Goal: Obtain resource: Obtain resource

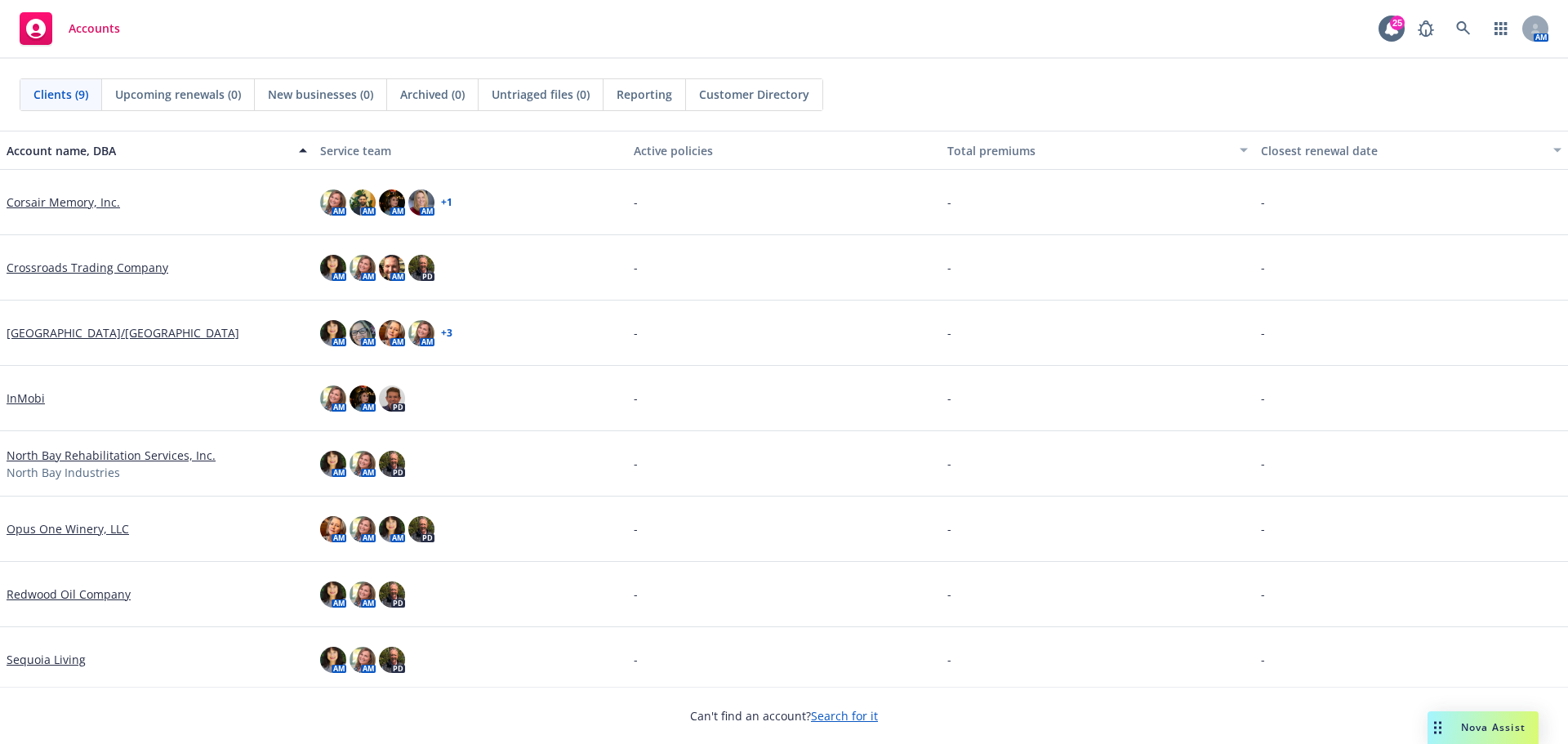
scroll to position [71, 0]
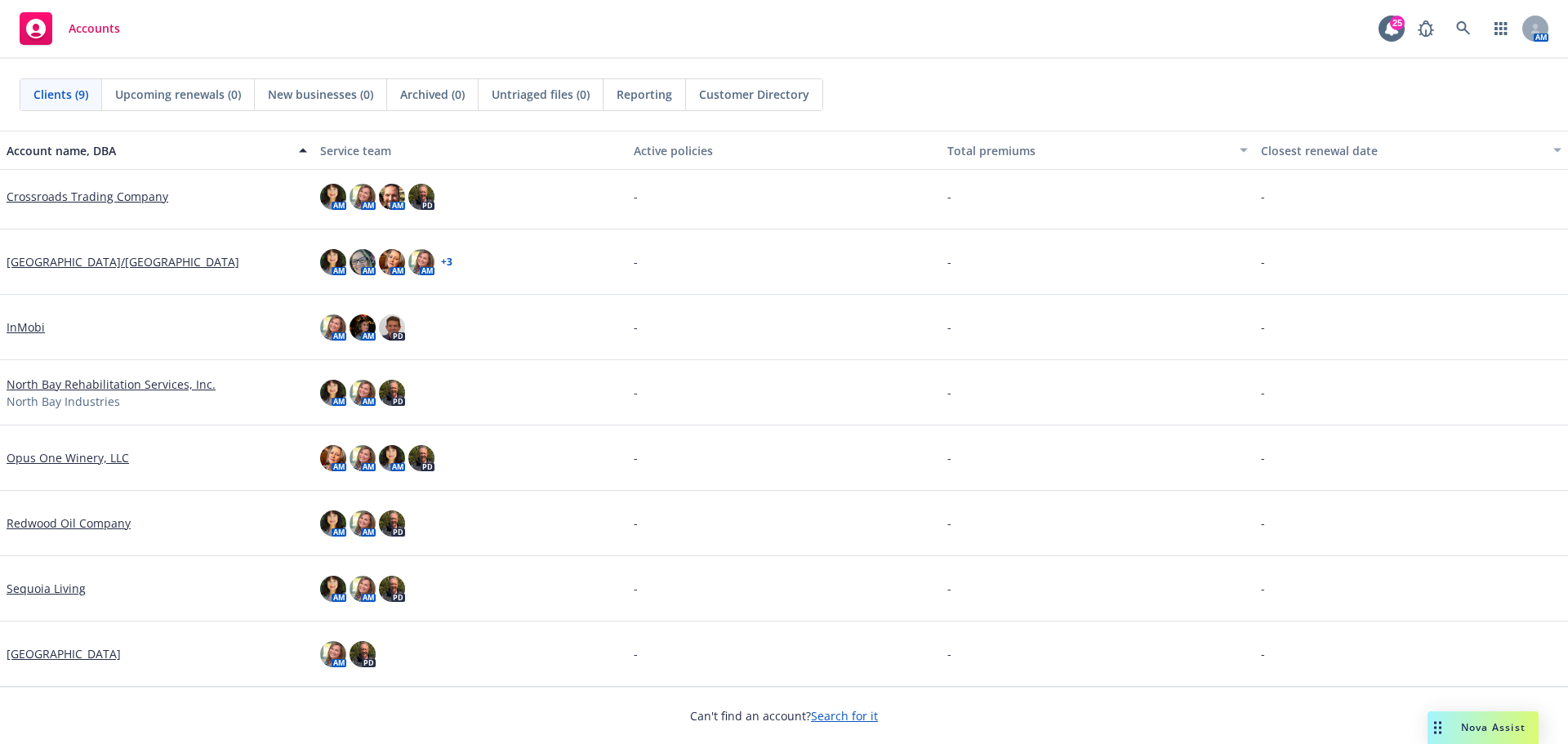
click at [82, 458] on link "Opus One Winery, LLC" at bounding box center [67, 457] width 122 height 17
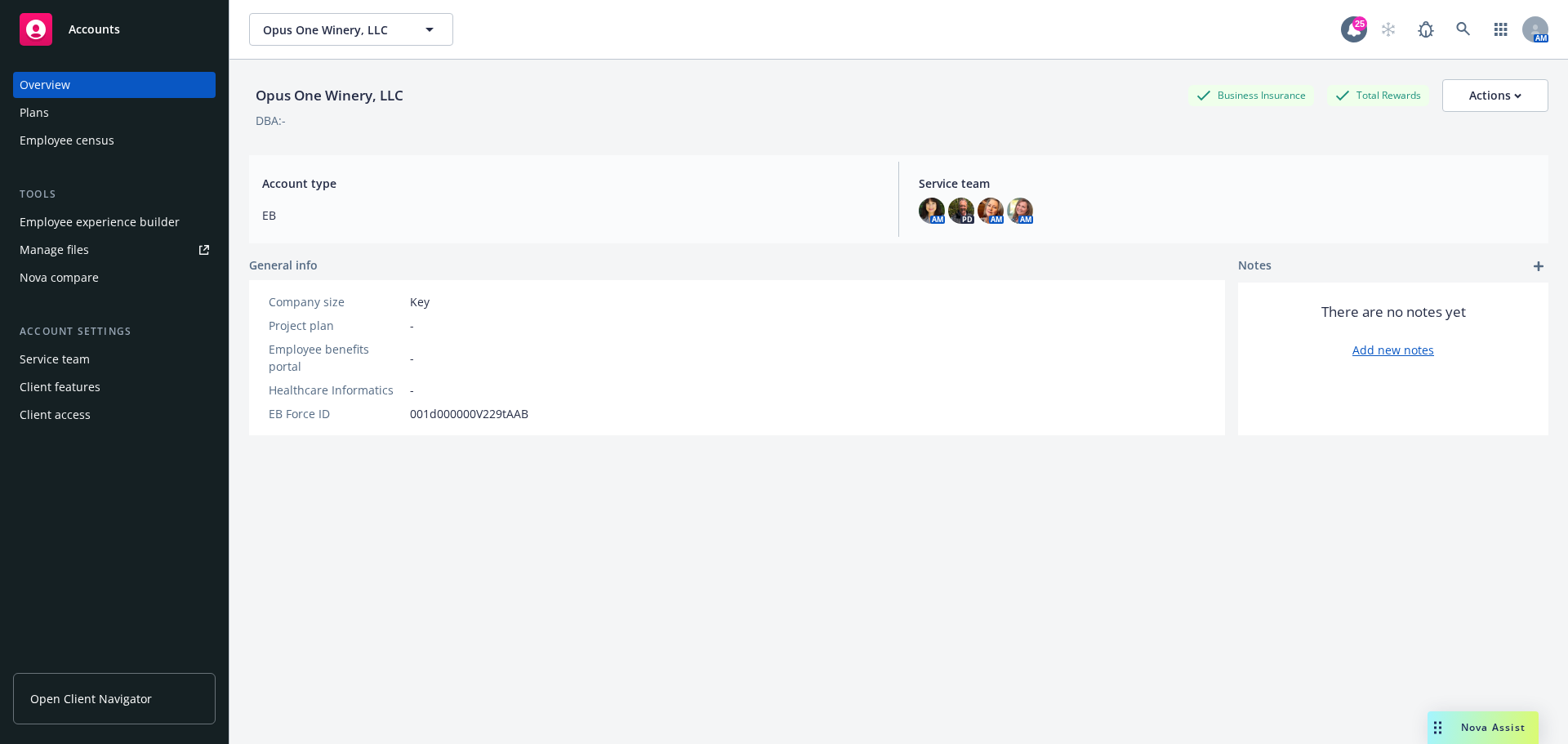
click at [111, 701] on span "Open Client Navigator" at bounding box center [91, 698] width 122 height 17
click at [92, 140] on div "Employee census" at bounding box center [66, 141] width 95 height 27
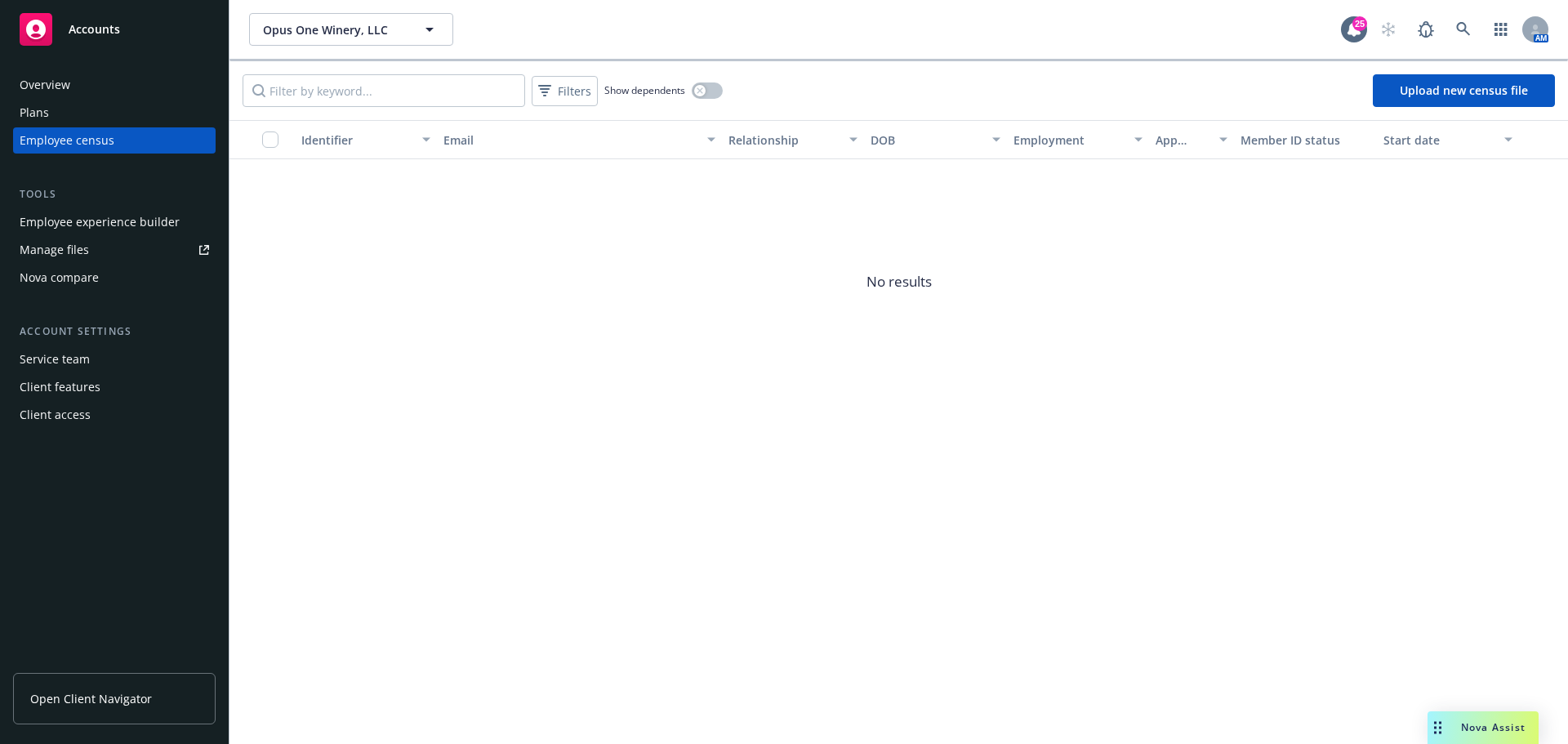
click at [64, 244] on div "Manage files" at bounding box center [54, 250] width 69 height 27
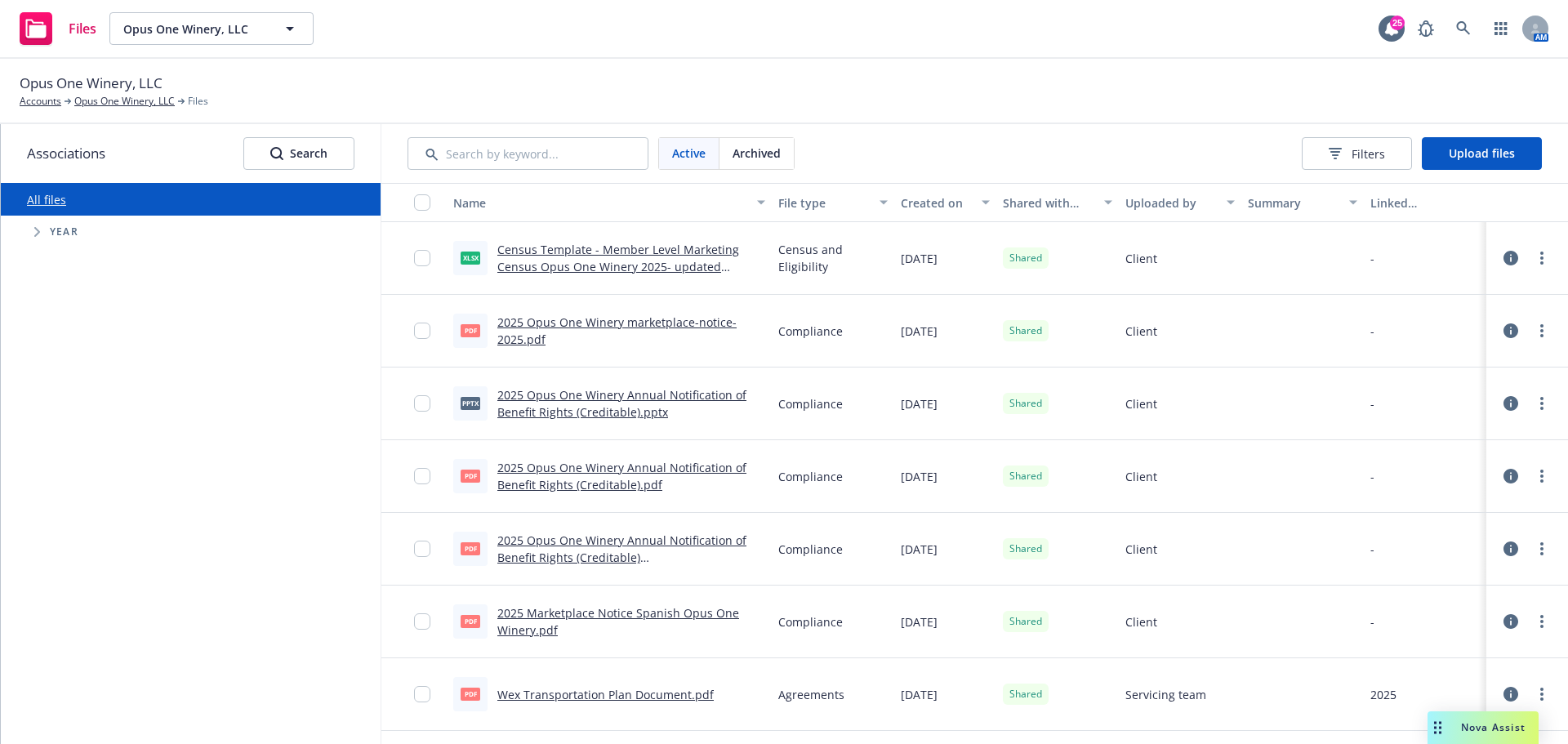
click at [614, 249] on link "Census Template - Member Level Marketing Census Opus One Winery 2025- updated 0…" at bounding box center [618, 266] width 242 height 50
click at [588, 260] on link "Census Template - Member Level Marketing Census Opus One Winery 2025- updated 0…" at bounding box center [618, 266] width 242 height 50
